Goal: Task Accomplishment & Management: Manage account settings

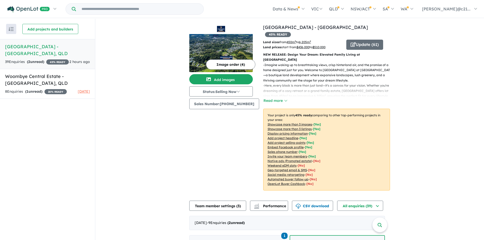
click at [48, 59] on div "39 Enquir ies ( 2 unread) 45 % READY" at bounding box center [37, 62] width 64 height 6
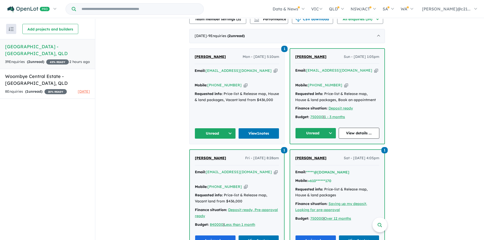
scroll to position [178, 0]
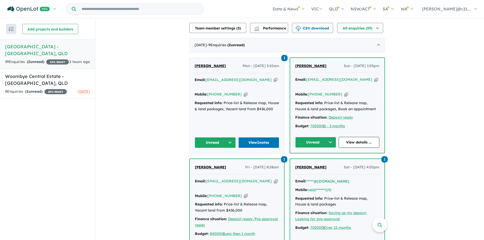
drag, startPoint x: 220, startPoint y: 68, endPoint x: 139, endPoint y: 91, distance: 83.9
click at [139, 93] on div "View 2 projects in your account Windsor Park Estate - Burnside 45 % READY Land …" at bounding box center [289, 239] width 389 height 796
click at [249, 137] on link "View 1 notes" at bounding box center [259, 142] width 41 height 11
click at [261, 137] on link "View 1 notes" at bounding box center [259, 142] width 41 height 11
click at [360, 137] on link "View details ..." at bounding box center [359, 142] width 41 height 11
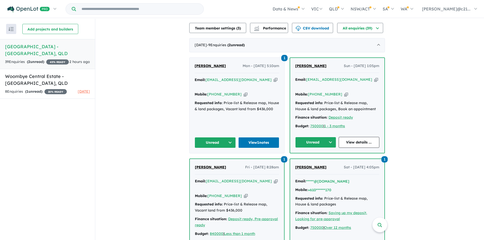
click at [311, 64] on span "[PERSON_NAME]" at bounding box center [311, 66] width 31 height 5
click at [353, 137] on link "View details ..." at bounding box center [359, 142] width 41 height 11
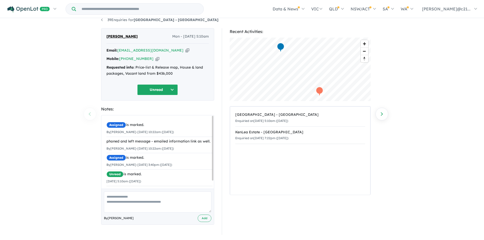
scroll to position [2, 0]
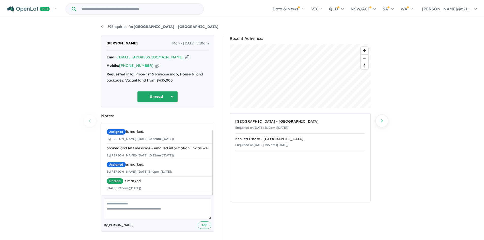
scroll to position [9, 0]
click at [137, 210] on textarea at bounding box center [158, 209] width 108 height 21
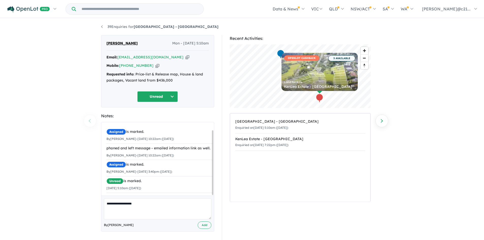
click at [139, 202] on textarea "**********" at bounding box center [158, 209] width 108 height 21
type textarea "**********"
click at [201, 224] on button "Add" at bounding box center [205, 225] width 14 height 7
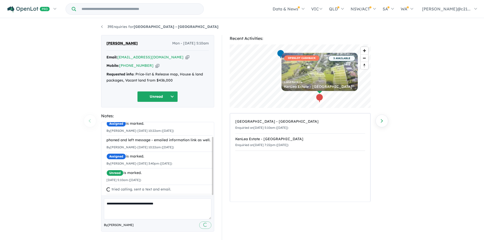
scroll to position [18, 0]
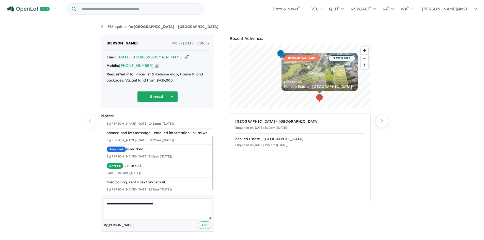
click at [161, 96] on button "Unread" at bounding box center [157, 96] width 41 height 11
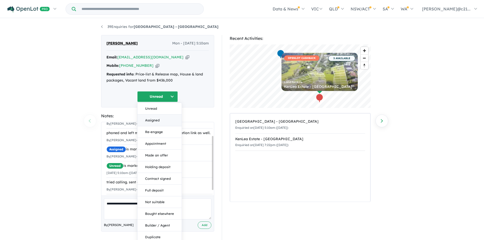
click at [154, 118] on button "Assigned" at bounding box center [160, 121] width 44 height 12
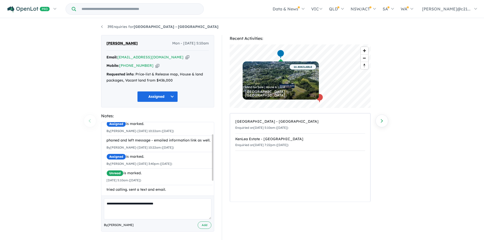
scroll to position [0, 0]
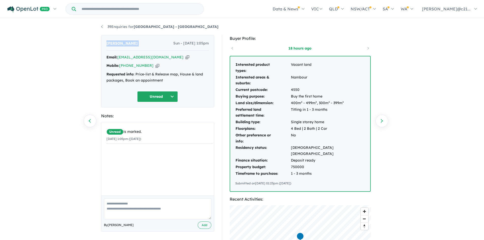
drag, startPoint x: 148, startPoint y: 42, endPoint x: 122, endPoint y: 62, distance: 33.2
click at [107, 46] on div "[PERSON_NAME] - [DATE] 1:05pm" at bounding box center [158, 45] width 102 height 10
click at [130, 207] on textarea at bounding box center [158, 209] width 108 height 21
type textarea "**********"
click at [205, 227] on button "Add" at bounding box center [205, 225] width 14 height 7
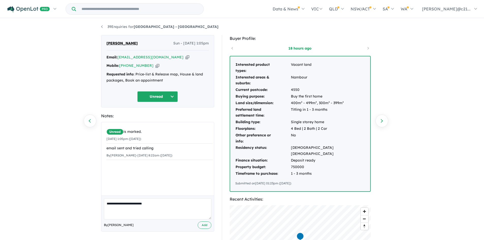
click at [159, 96] on button "Unread" at bounding box center [157, 96] width 41 height 11
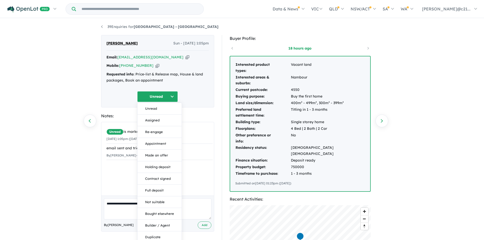
click at [153, 120] on button "Assigned" at bounding box center [160, 121] width 44 height 12
